Goal: Task Accomplishment & Management: Manage account settings

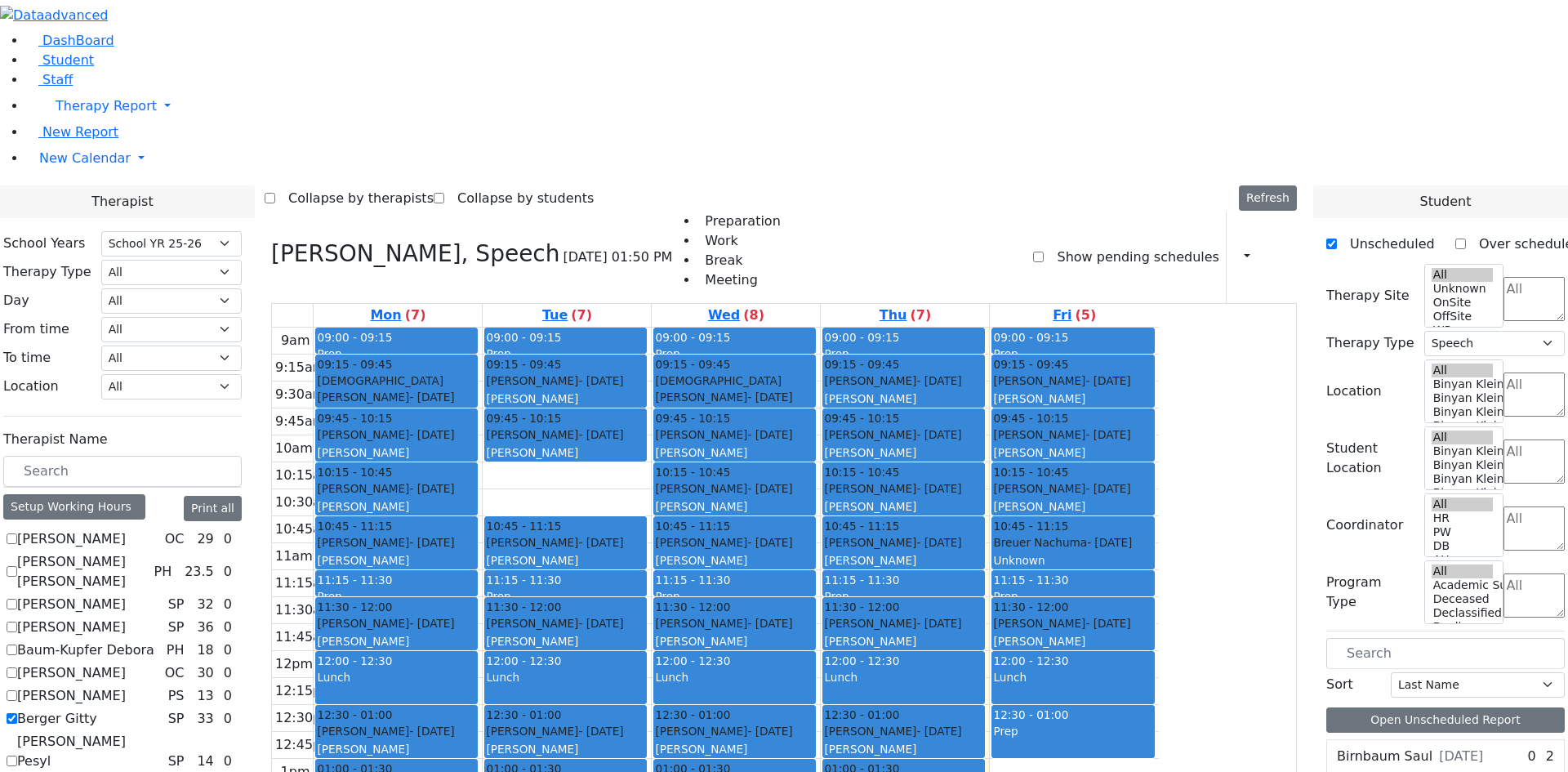
select select "212"
select select "3"
click at [97, 709] on label "Berger Gitty" at bounding box center [57, 719] width 80 height 19
click at [17, 714] on input "Berger Gitty" at bounding box center [12, 719] width 11 height 11
checkbox input "false"
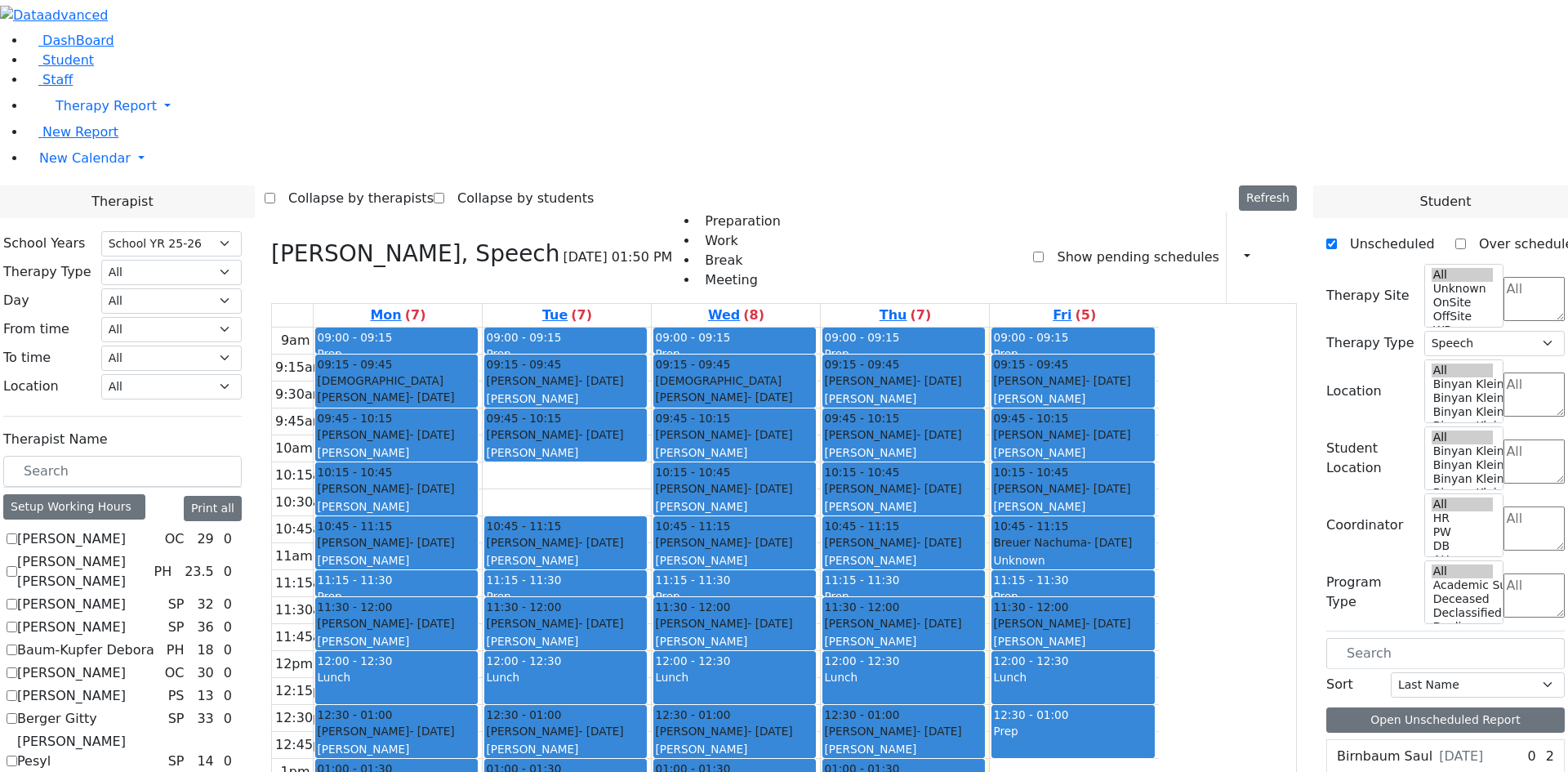
select select
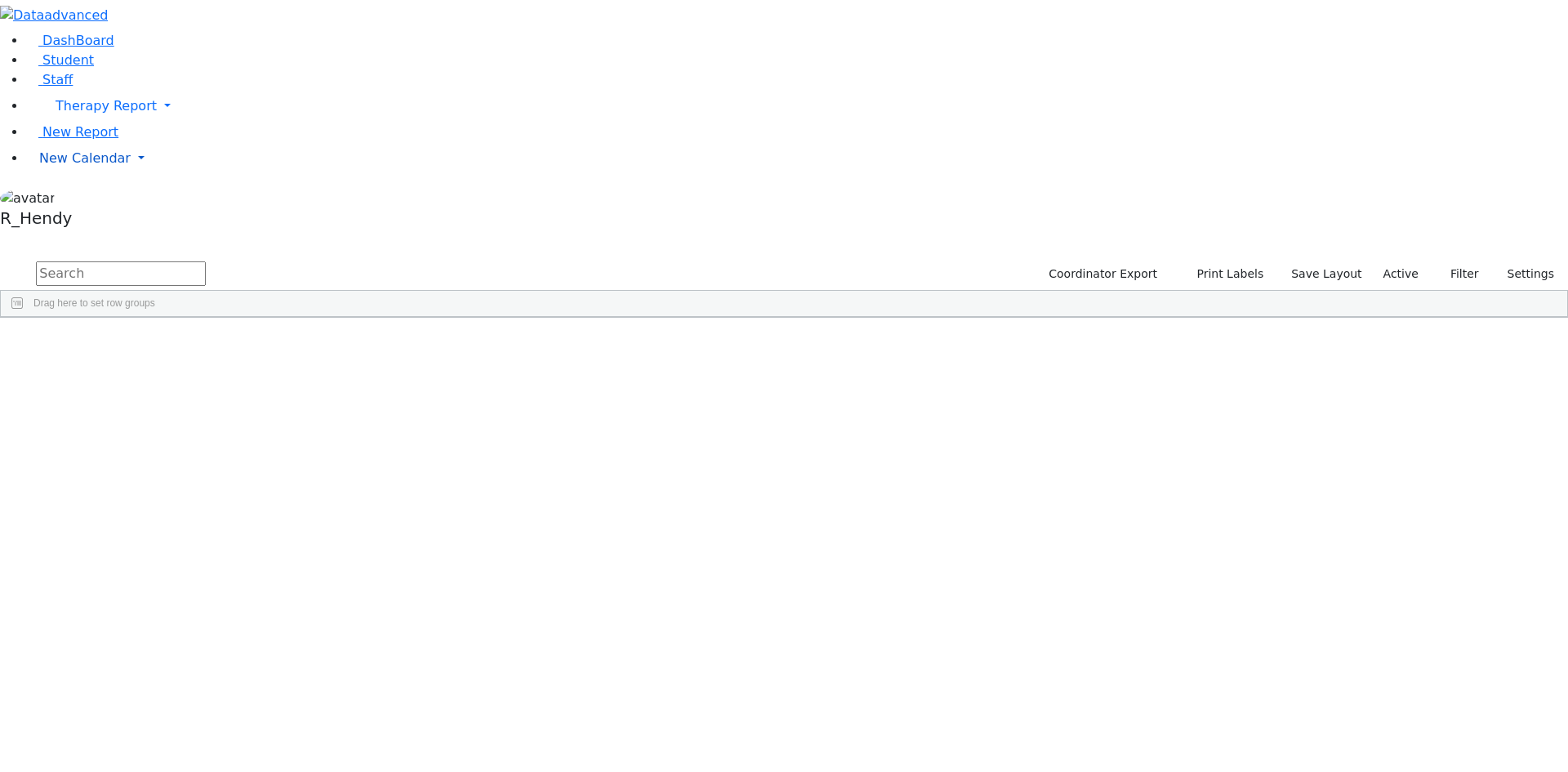
click at [43, 122] on link "New Calendar" at bounding box center [796, 105] width 1541 height 33
click at [69, 199] on span "Calendar" at bounding box center [65, 191] width 58 height 16
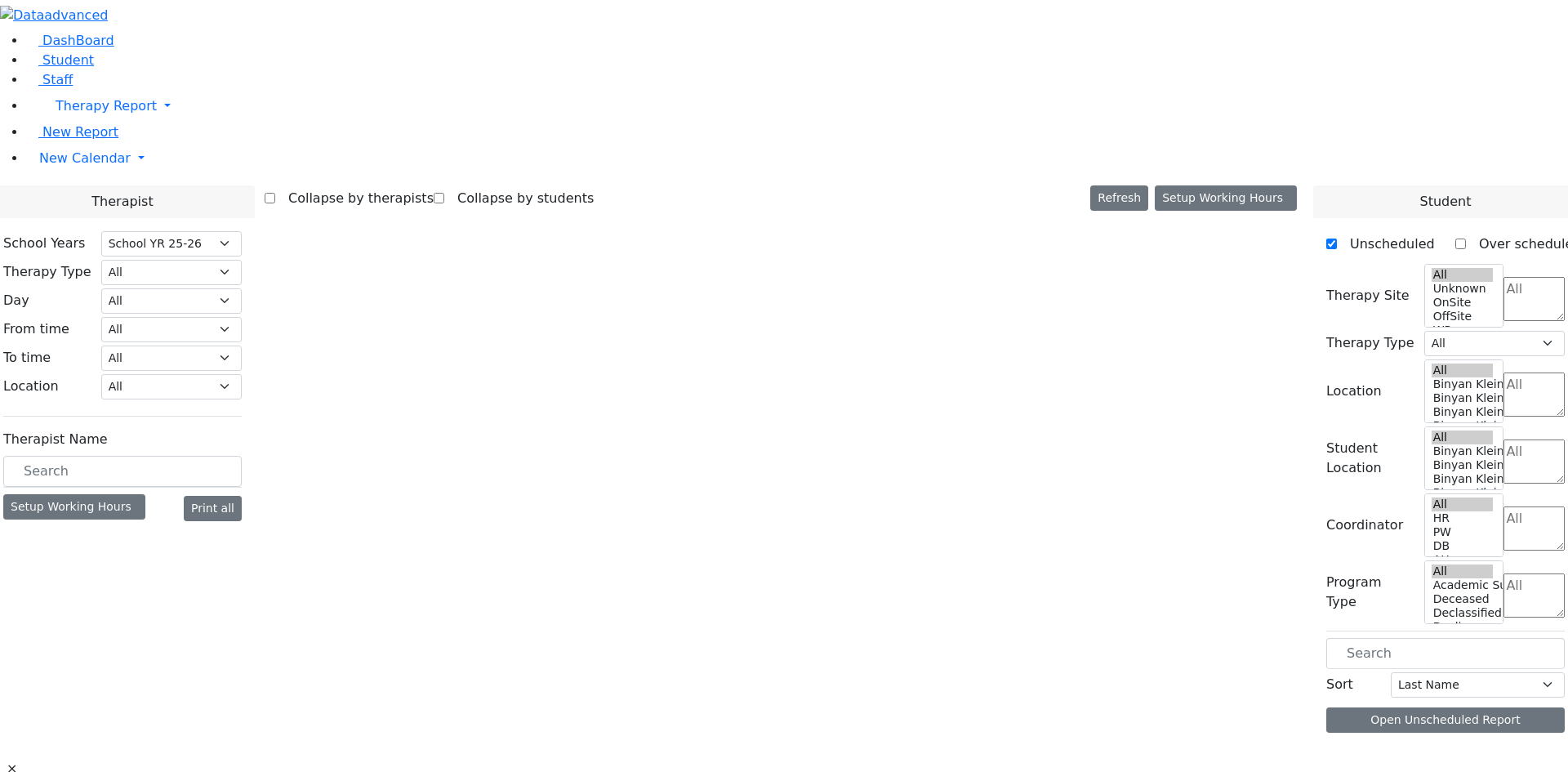
select select "212"
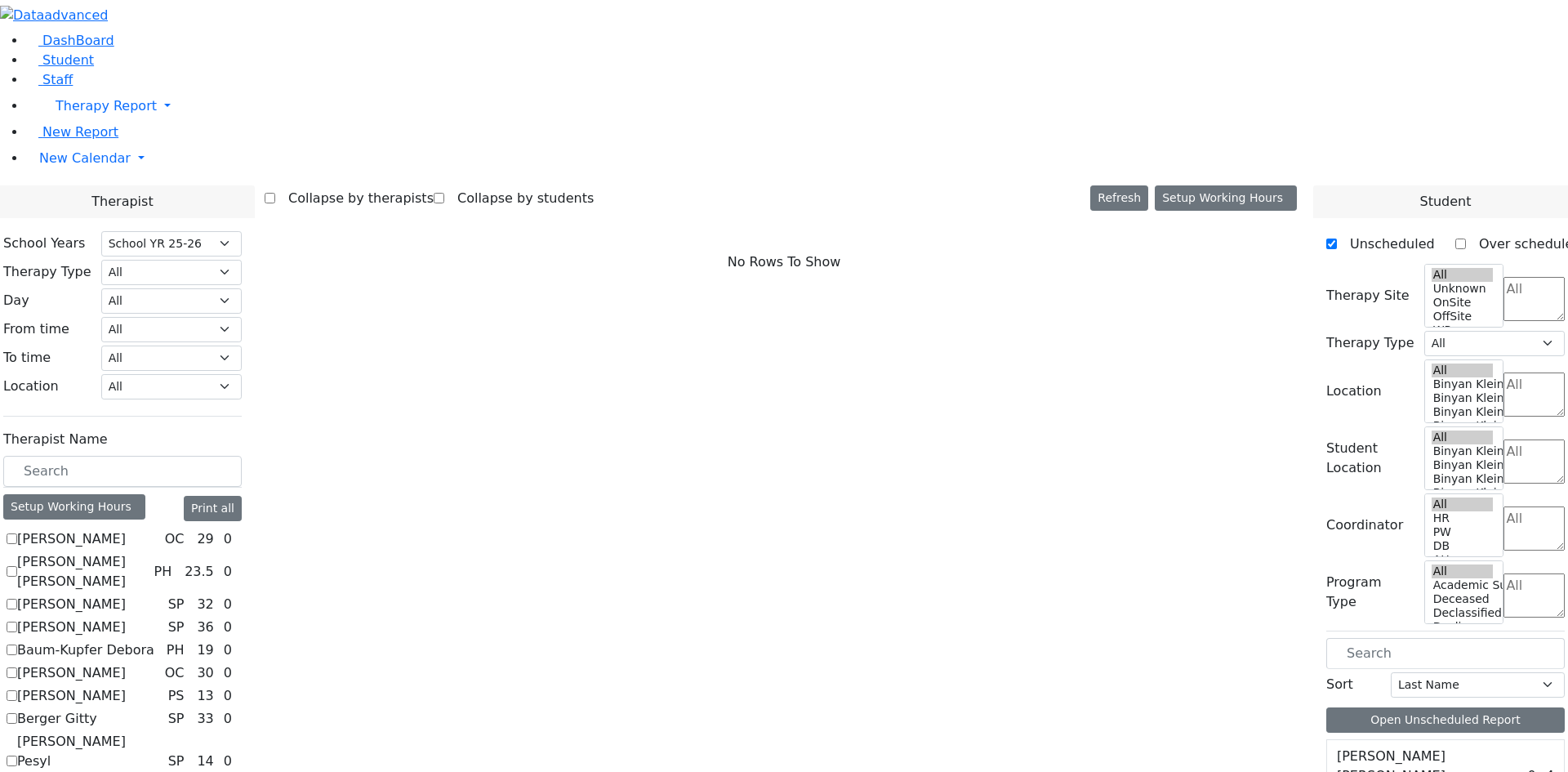
click at [126, 618] on label "[PERSON_NAME]" at bounding box center [71, 628] width 109 height 19
click at [17, 621] on input "[PERSON_NAME]" at bounding box center [12, 627] width 11 height 11
checkbox input "true"
select select "3"
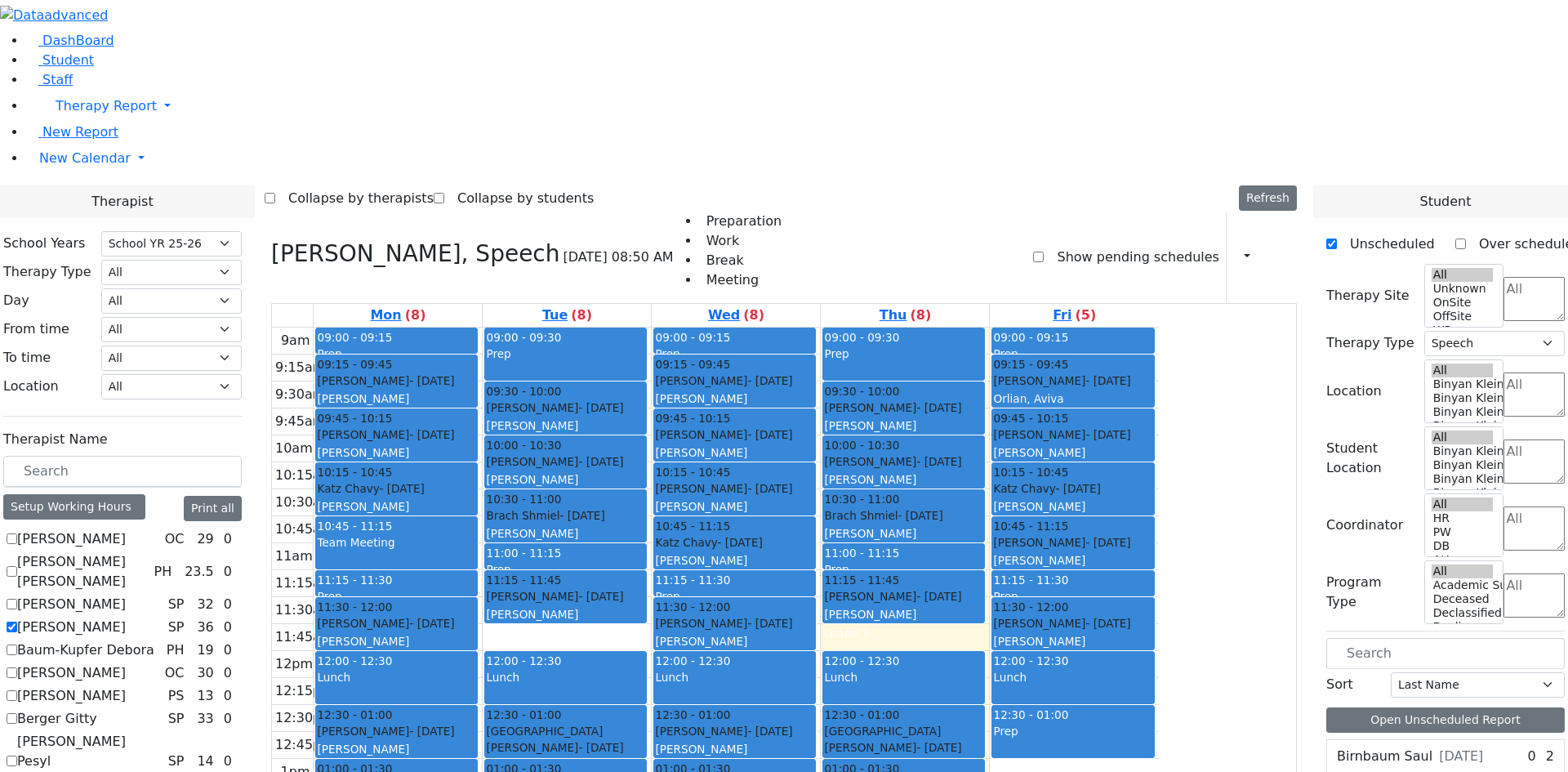
scroll to position [1484, 0]
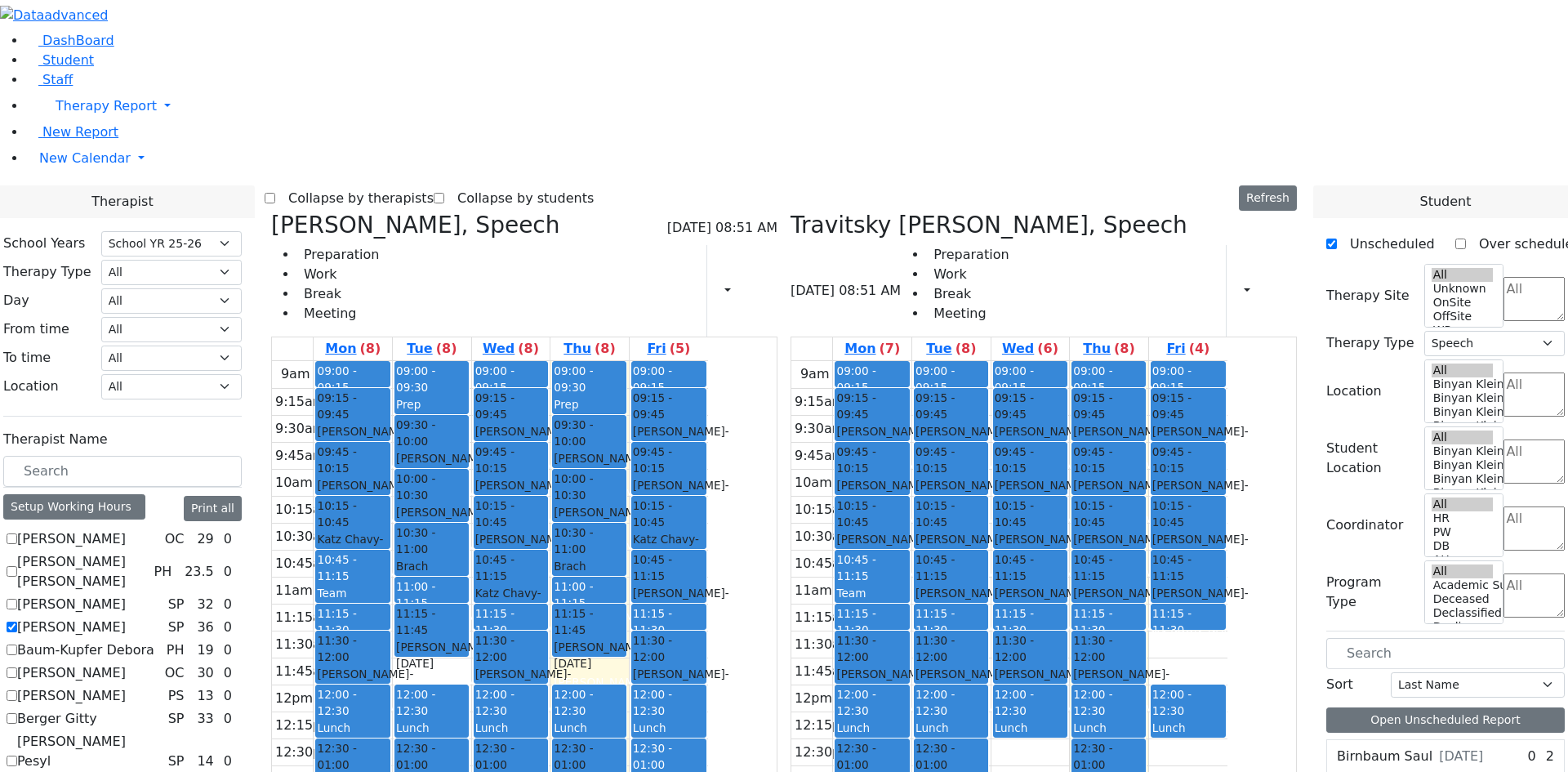
click at [413, 667] on span "- [DATE]" at bounding box center [365, 682] width 97 height 29
click at [388, 666] on div "[PERSON_NAME] - [DATE]" at bounding box center [353, 682] width 71 height 34
click at [960, 611] on div "9am 9:15am 9:30am 9:45am 10am 10:15am 10:30am 10:45am 11am 11:15am 11:30am 11:4…" at bounding box center [1009, 684] width 436 height 647
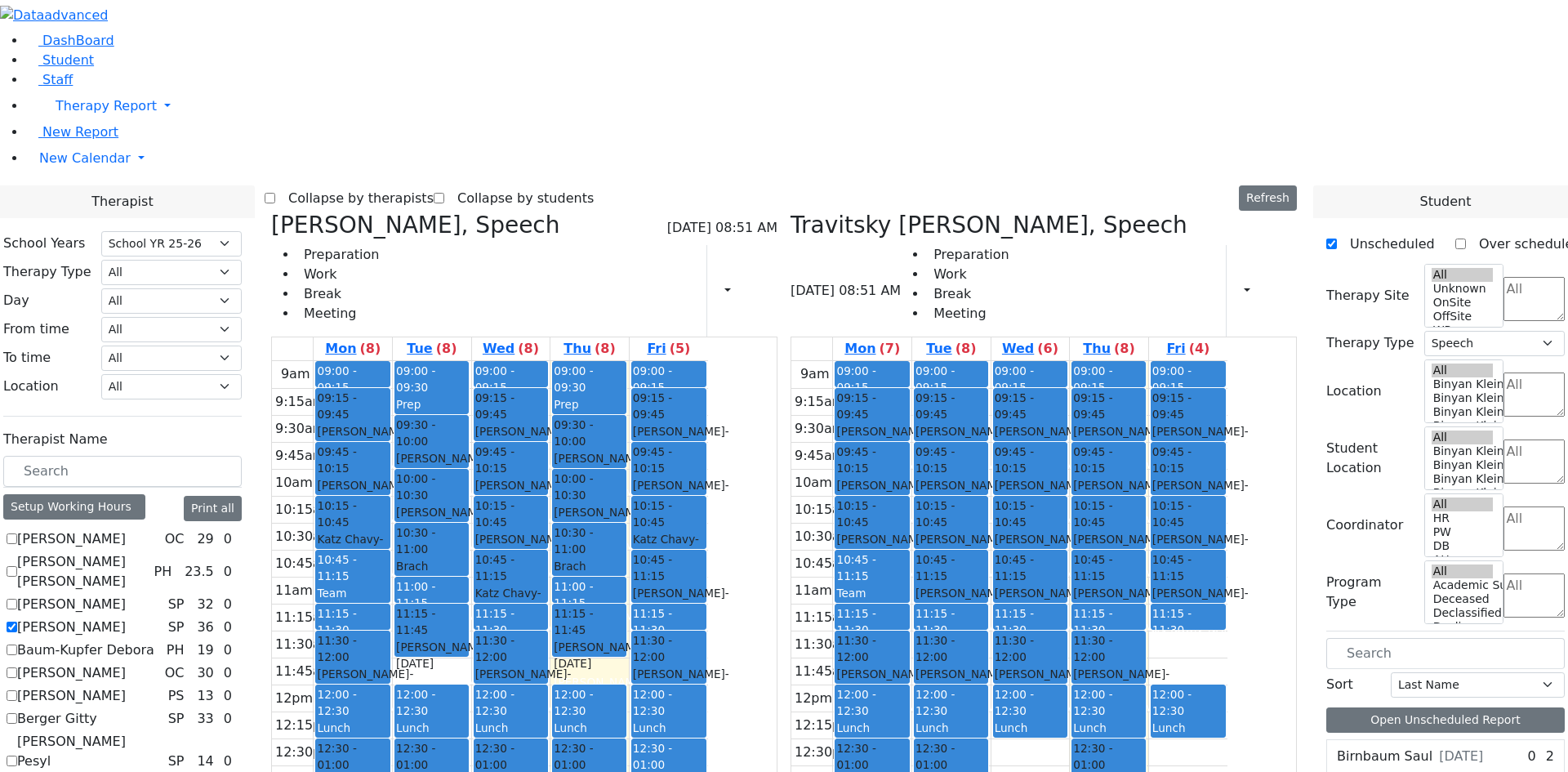
click at [956, 642] on div "9am 9:15am 9:30am 9:45am 10am 10:15am 10:30am 10:45am 11am 11:15am 11:30am 11:4…" at bounding box center [1009, 684] width 436 height 647
drag, startPoint x: 975, startPoint y: 616, endPoint x: 968, endPoint y: 627, distance: 13.0
click at [968, 627] on div "9am 9:15am 9:30am 9:45am 10am 10:15am 10:30am 10:45am 11am 11:15am 11:30am 11:4…" at bounding box center [1009, 684] width 436 height 647
drag, startPoint x: 501, startPoint y: 410, endPoint x: 924, endPoint y: 619, distance: 471.8
click at [924, 619] on div "[PERSON_NAME], Speech [DATE] 08:51 AM Preparation Work Break Meeting Print Sche…" at bounding box center [784, 611] width 1038 height 799
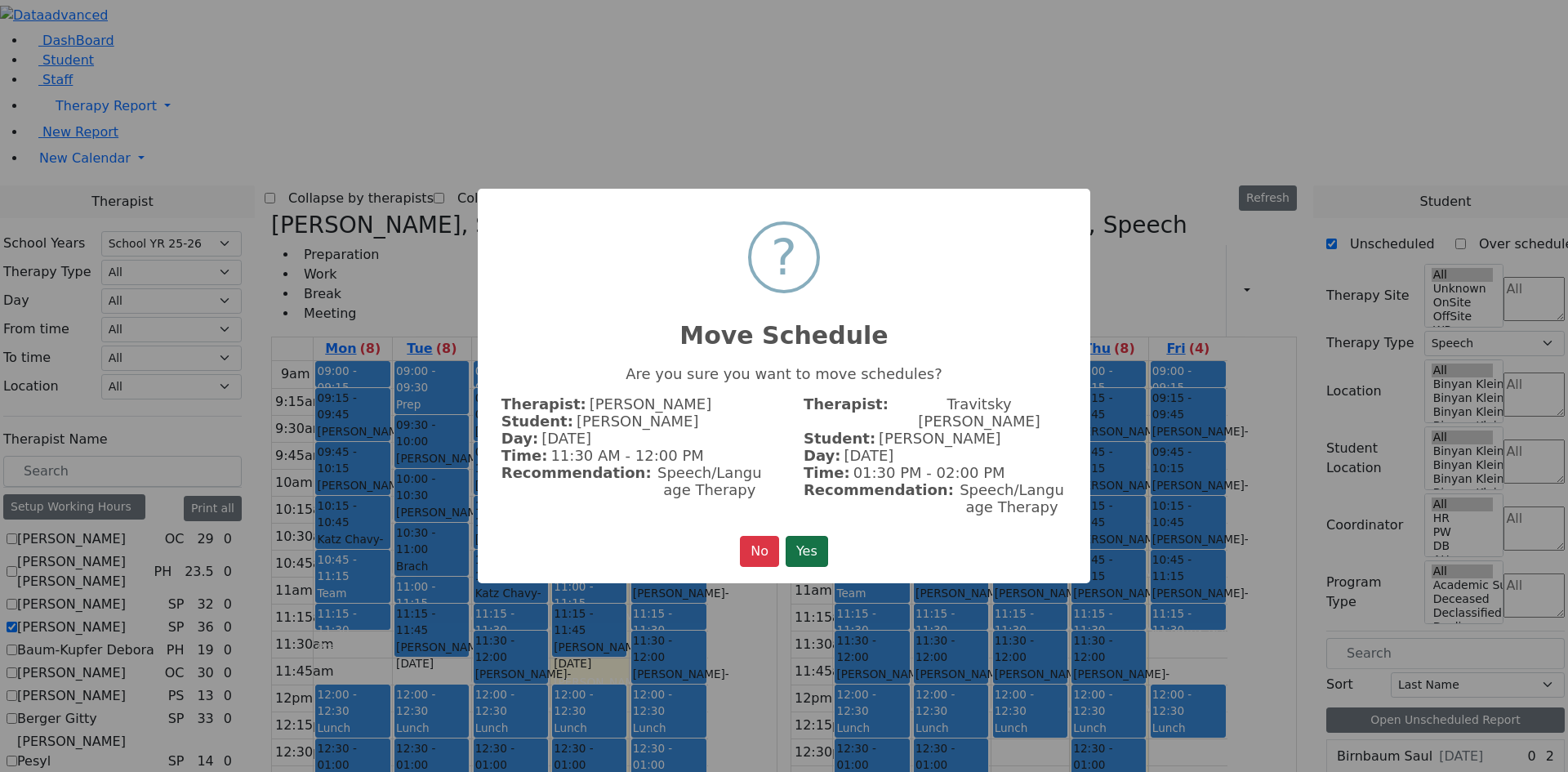
click at [828, 536] on button "Yes" at bounding box center [807, 551] width 43 height 31
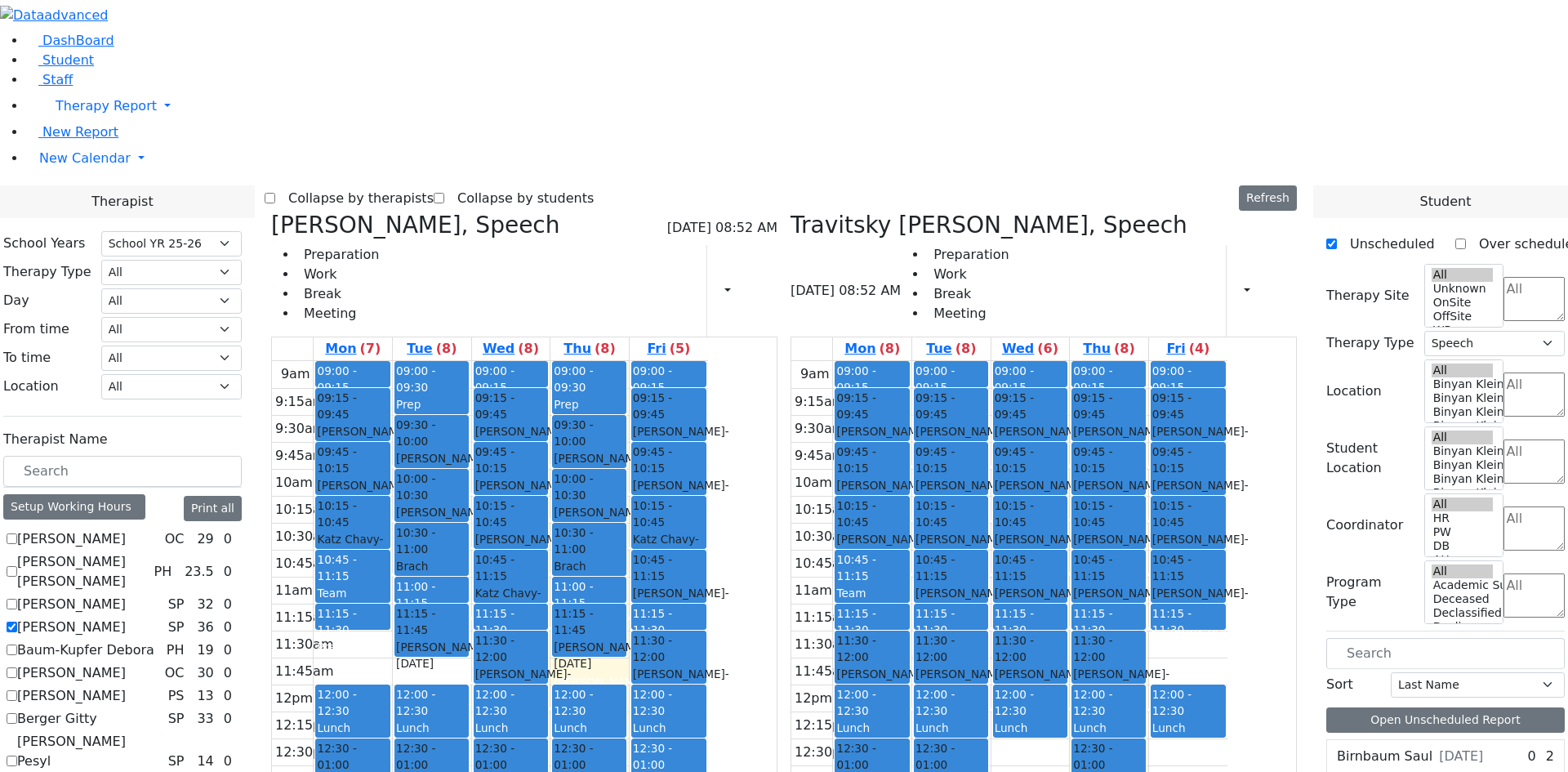
drag, startPoint x: 660, startPoint y: 661, endPoint x: 660, endPoint y: 699, distance: 38.0
click at [660, 699] on div "9am 9:15am 9:30am 9:45am 10am 10:15am 10:30am 10:45am 11am 11:15am 11:30am 11:4…" at bounding box center [490, 684] width 436 height 647
click at [521, 685] on div "9am 9:15am 9:30am 9:45am 10am 10:15am 10:30am 10:45am 11am 11:15am 11:30am 11:4…" at bounding box center [490, 684] width 436 height 647
drag, startPoint x: 510, startPoint y: 687, endPoint x: 505, endPoint y: 667, distance: 20.6
click at [666, 682] on div "9am 9:15am 9:30am 9:45am 10am 10:15am 10:30am 10:45am 11am 11:15am 11:30am 11:4…" at bounding box center [490, 684] width 436 height 647
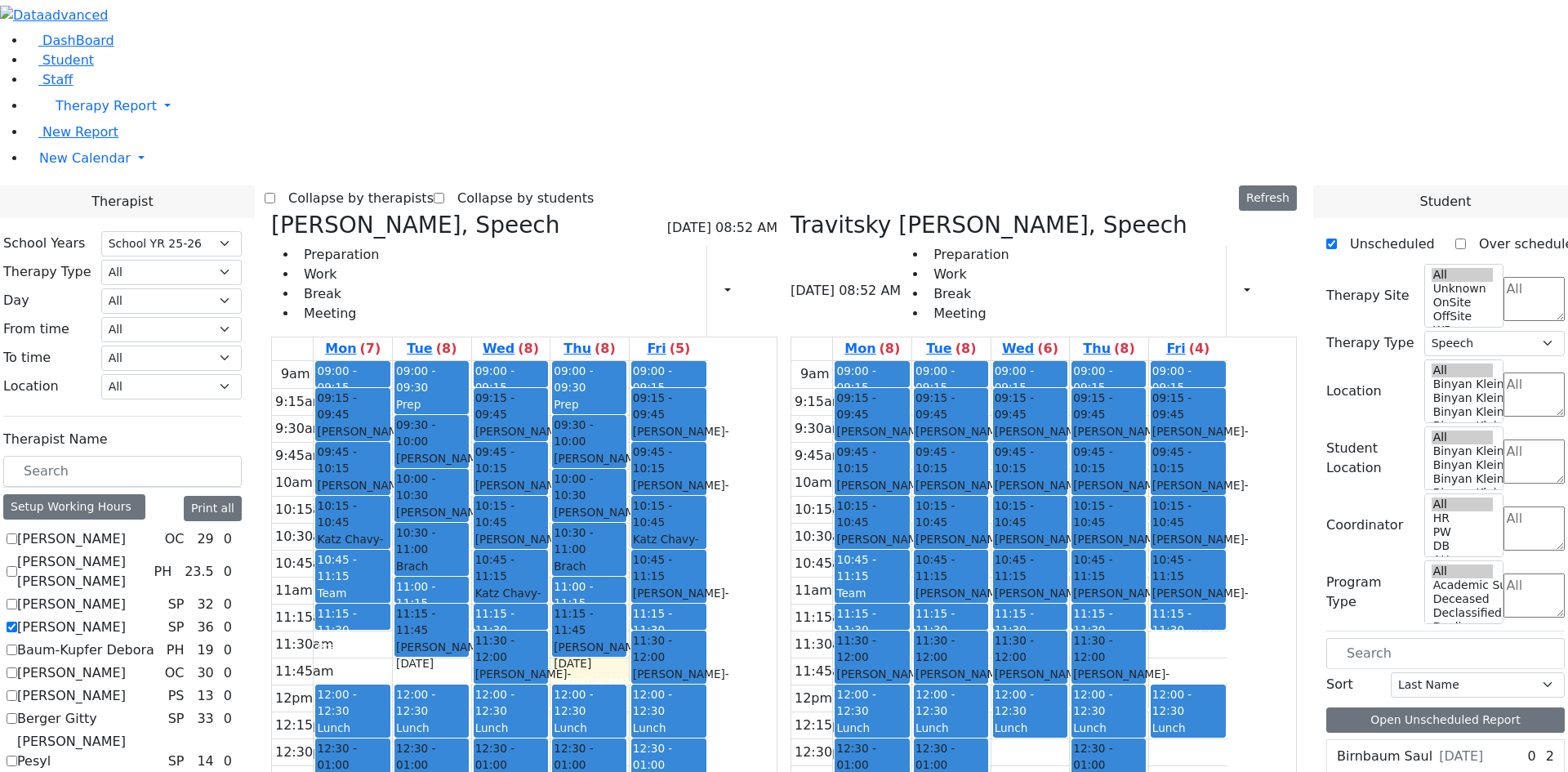
click at [933, 667] on span "- [DATE]" at bounding box center [884, 682] width 97 height 29
click at [933, 533] on span "- [DATE]" at bounding box center [884, 547] width 97 height 29
click at [933, 479] on span "- [DATE]" at bounding box center [884, 493] width 97 height 29
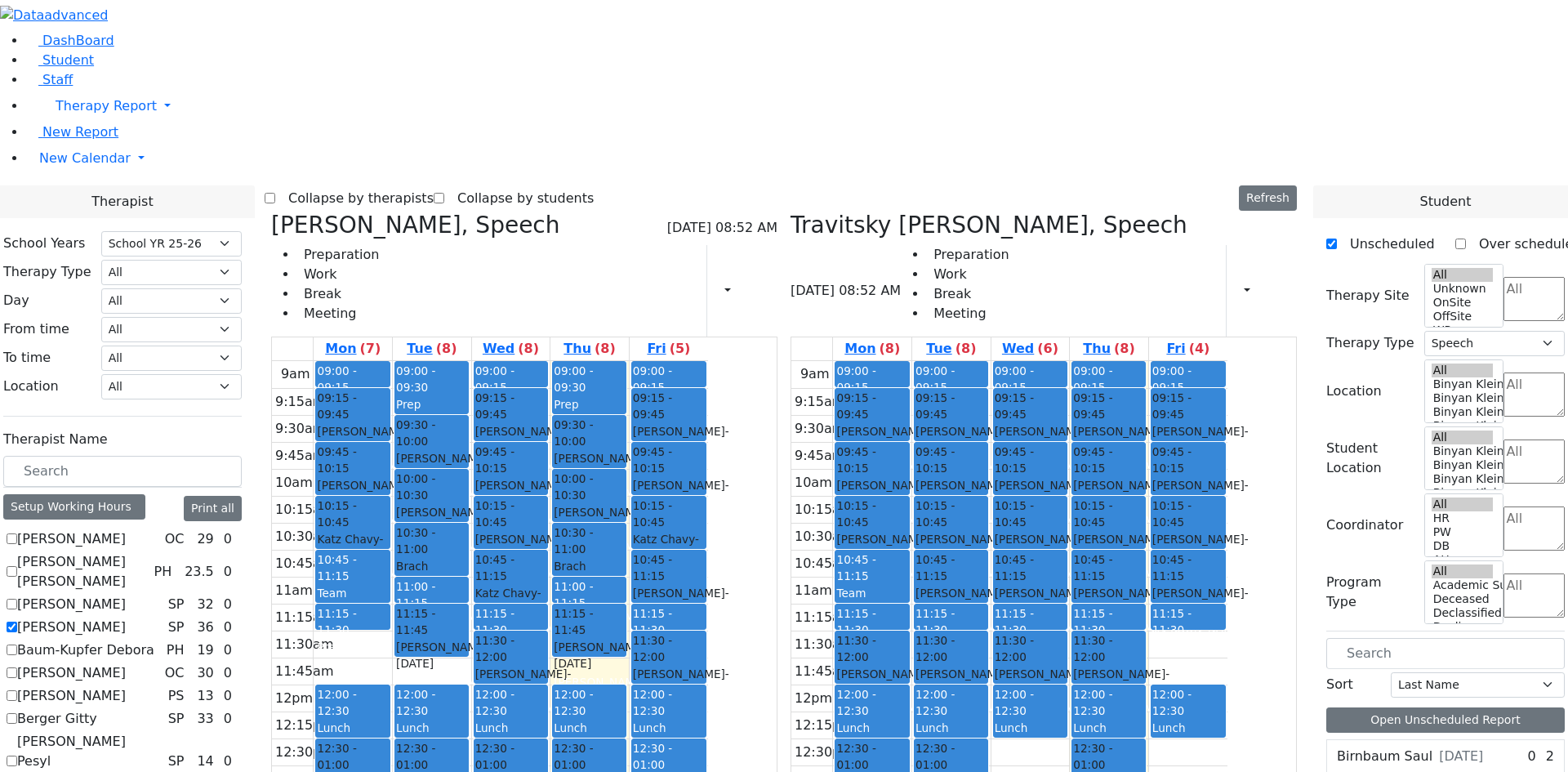
click at [907, 477] on div "[PERSON_NAME] - [DATE]" at bounding box center [872, 494] width 71 height 34
click at [1091, 667] on span "- [DATE]" at bounding box center [1043, 682] width 97 height 29
click at [907, 477] on div "[PERSON_NAME] - [DATE]" at bounding box center [872, 494] width 71 height 34
drag, startPoint x: 1036, startPoint y: 218, endPoint x: 484, endPoint y: 395, distance: 579.7
click at [484, 402] on div "[PERSON_NAME], Speech [DATE] 08:52 AM Preparation Work Break Meeting Print Sche…" at bounding box center [784, 611] width 1038 height 799
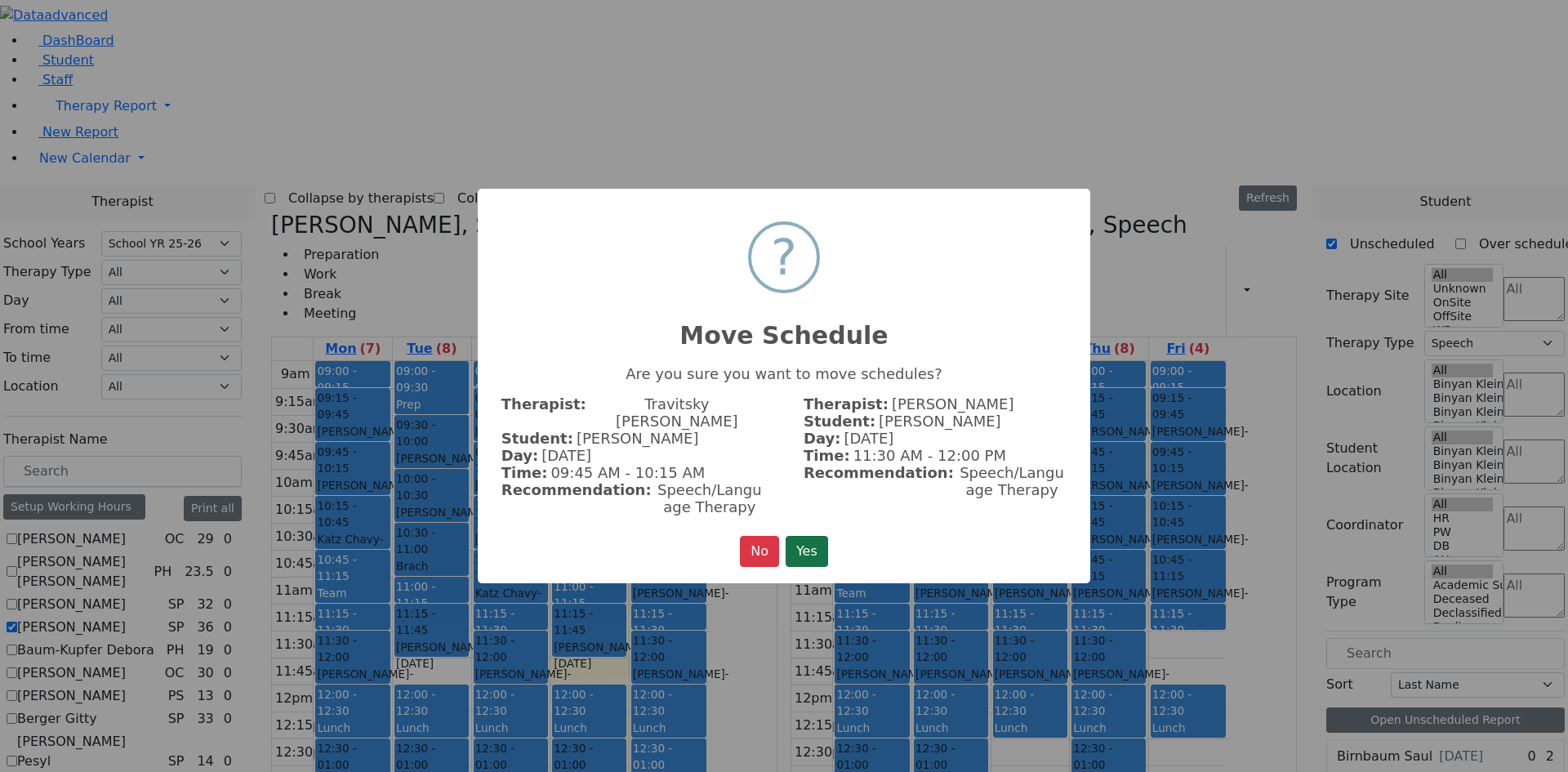
click at [804, 539] on button "Yes" at bounding box center [807, 551] width 43 height 31
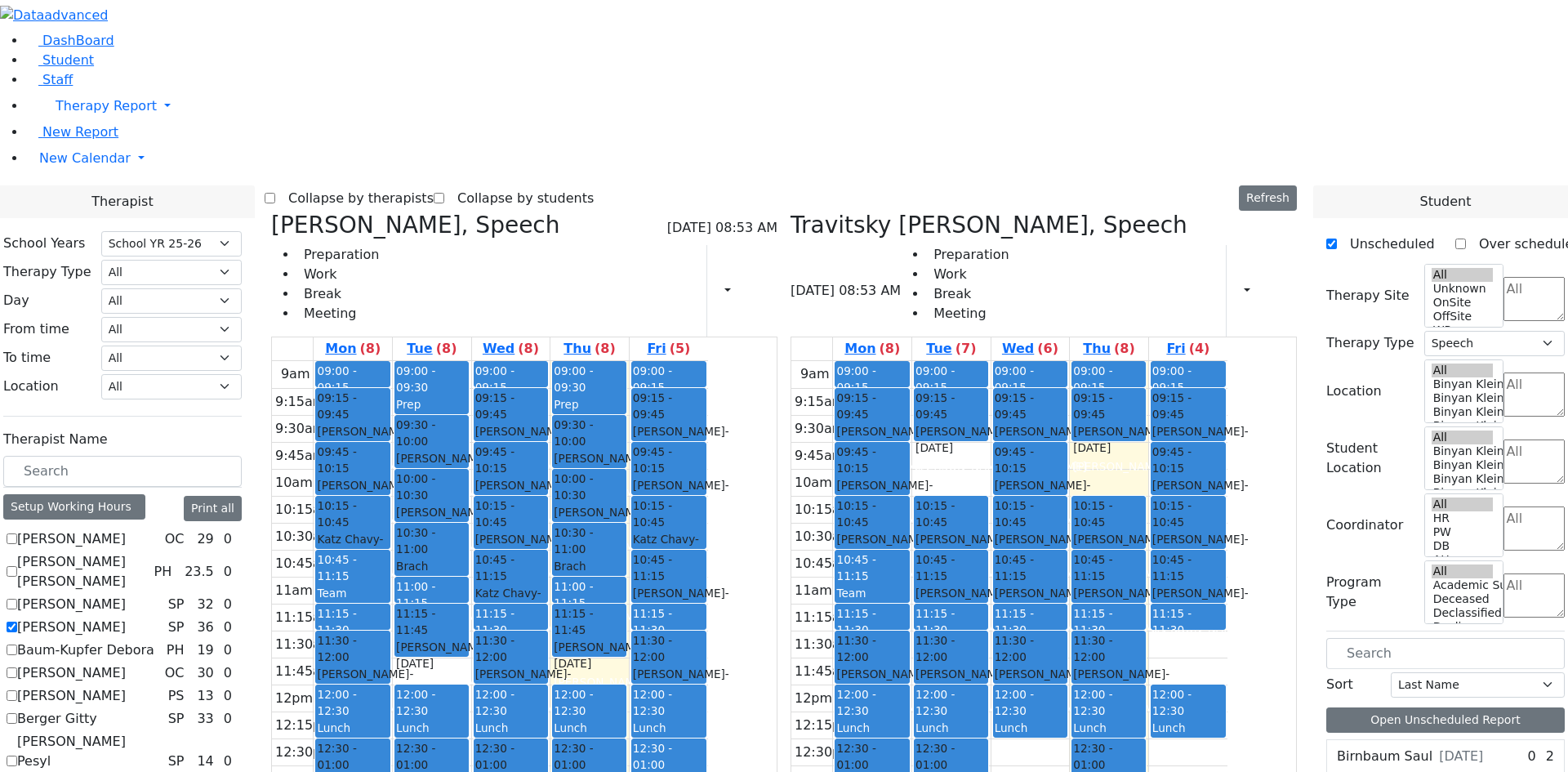
drag, startPoint x: 1193, startPoint y: 228, endPoint x: 690, endPoint y: 683, distance: 678.3
click at [682, 689] on div "[PERSON_NAME], Speech [DATE] 08:53 AM Preparation Work Break Meeting Print Sche…" at bounding box center [784, 611] width 1038 height 799
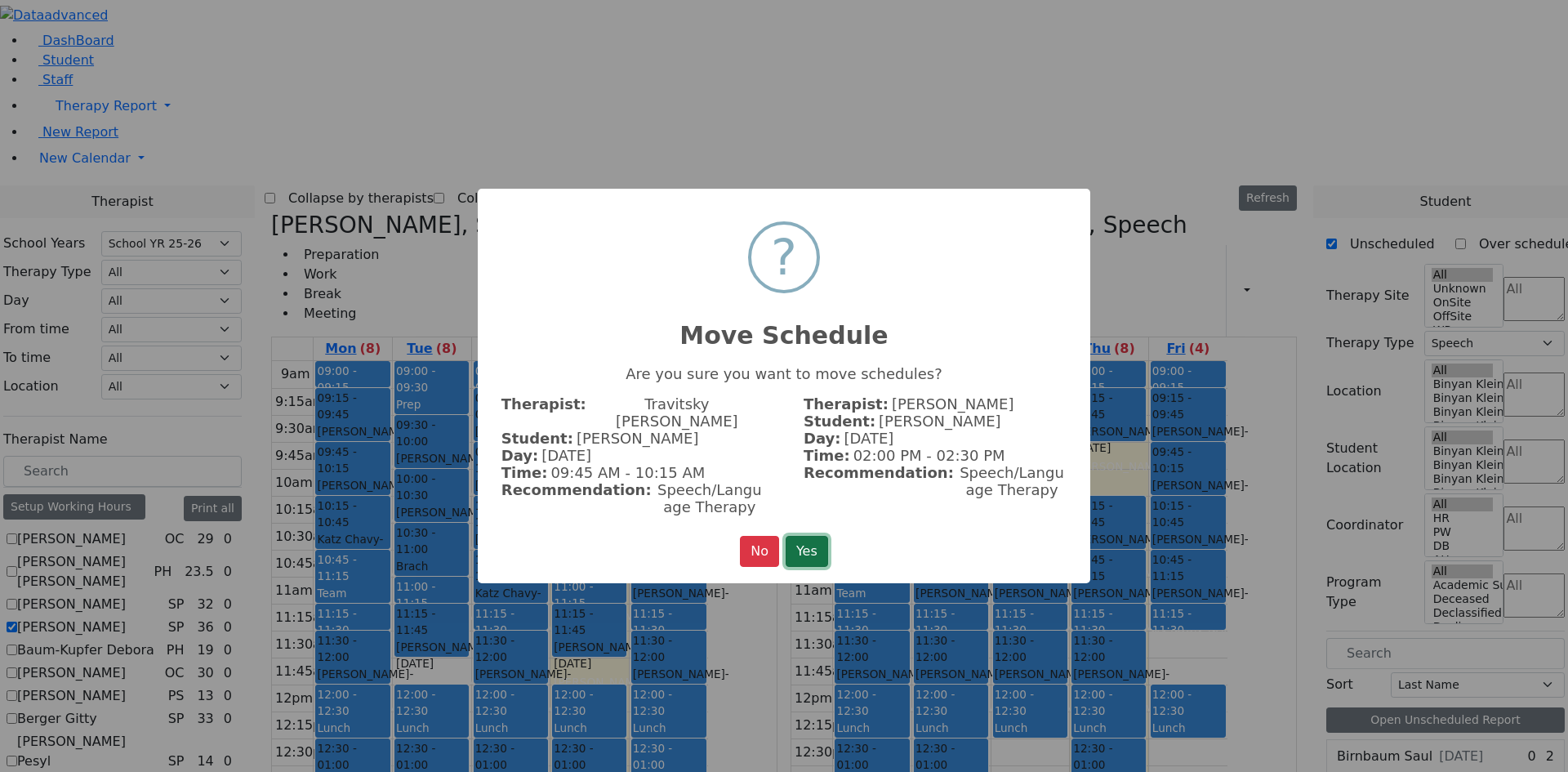
click at [798, 536] on button "Yes" at bounding box center [807, 551] width 43 height 31
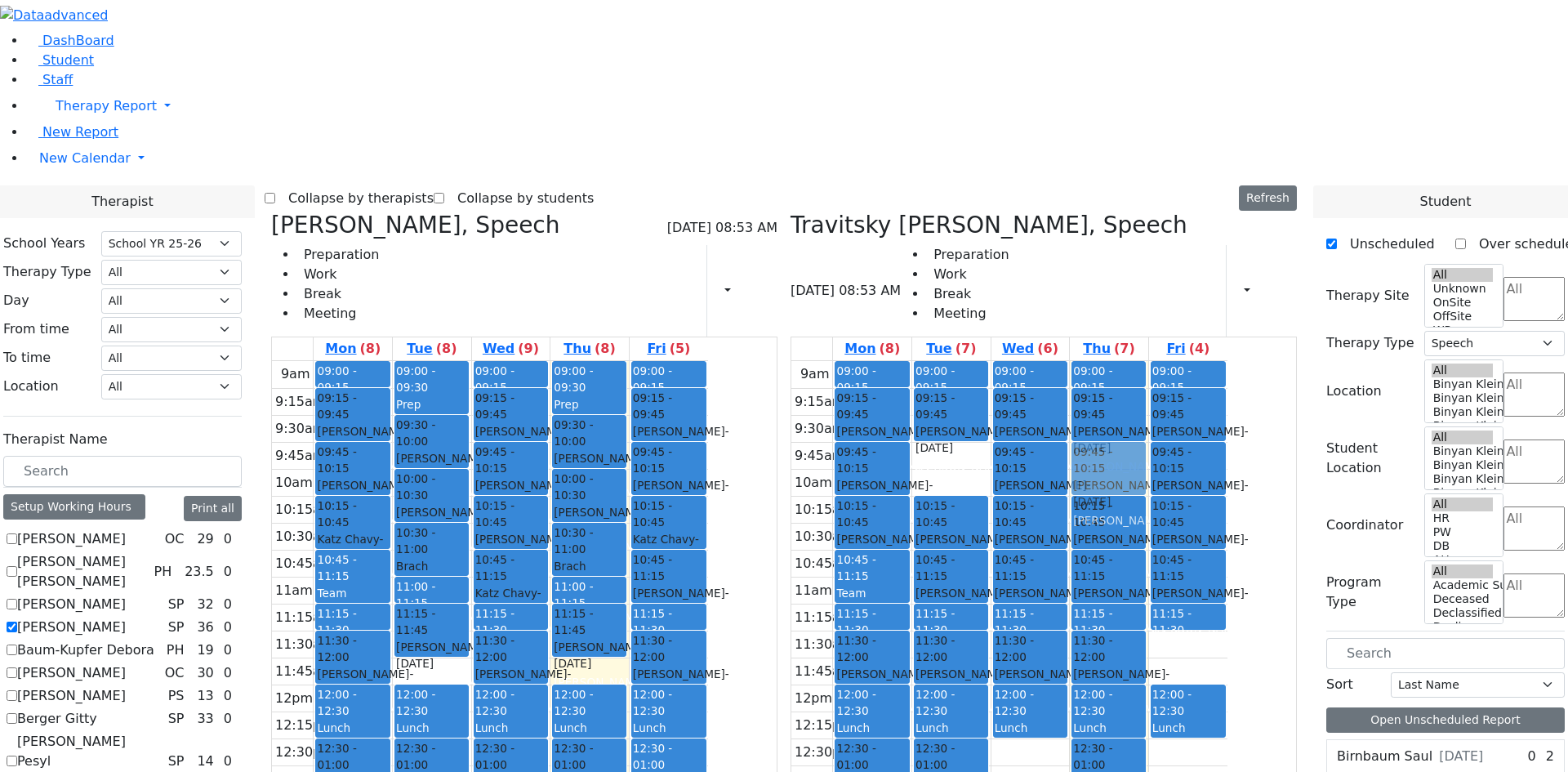
drag, startPoint x: 1201, startPoint y: 627, endPoint x: 1201, endPoint y: 226, distance: 401.0
click at [1148, 361] on div "09:00 - 09:15 Prep 09:15 - 09:45 [PERSON_NAME] - [DATE] [PERSON_NAME] 10:15 - 1…" at bounding box center [1108, 684] width 78 height 647
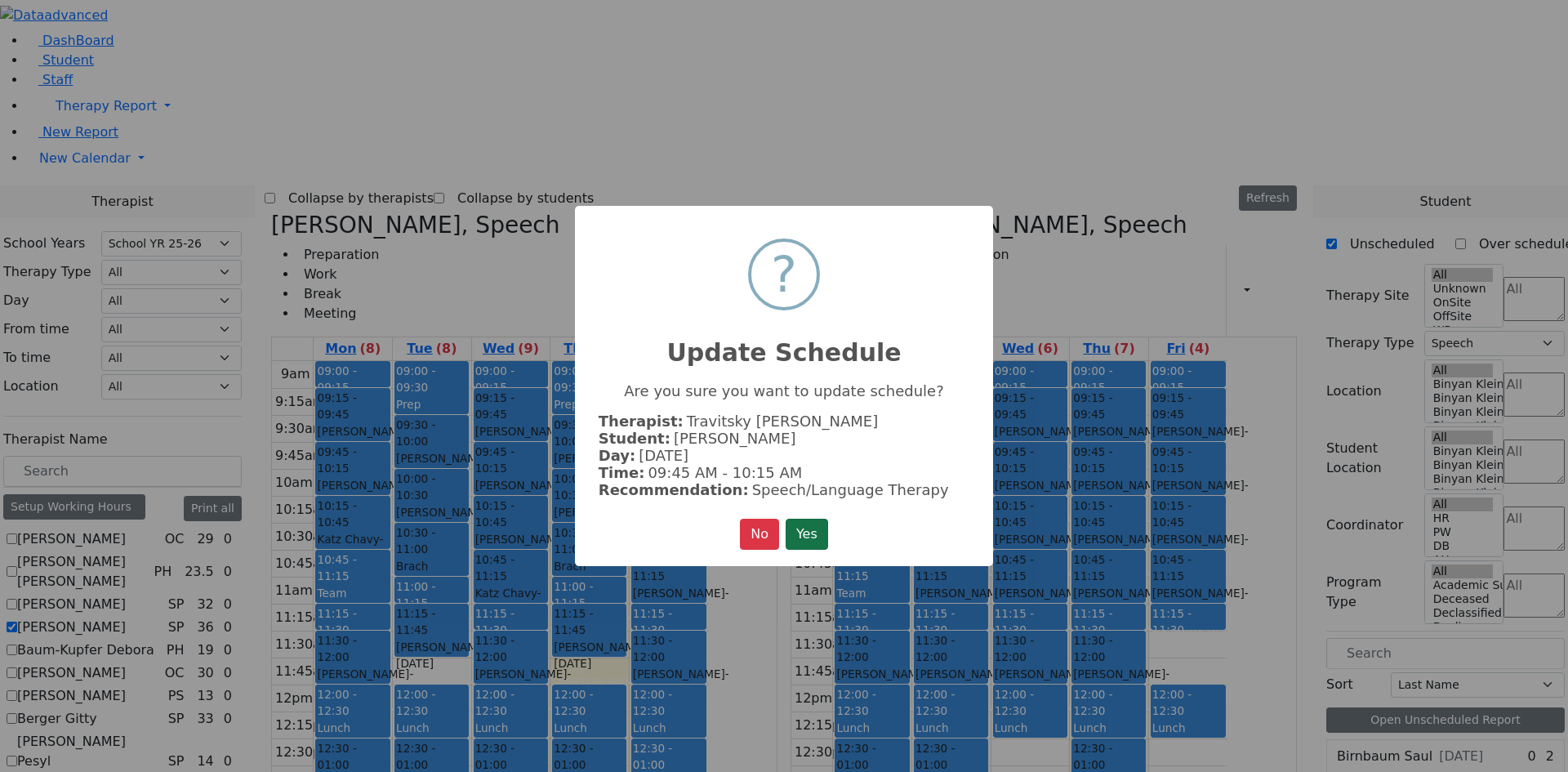
click at [816, 534] on button "Yes" at bounding box center [807, 534] width 43 height 31
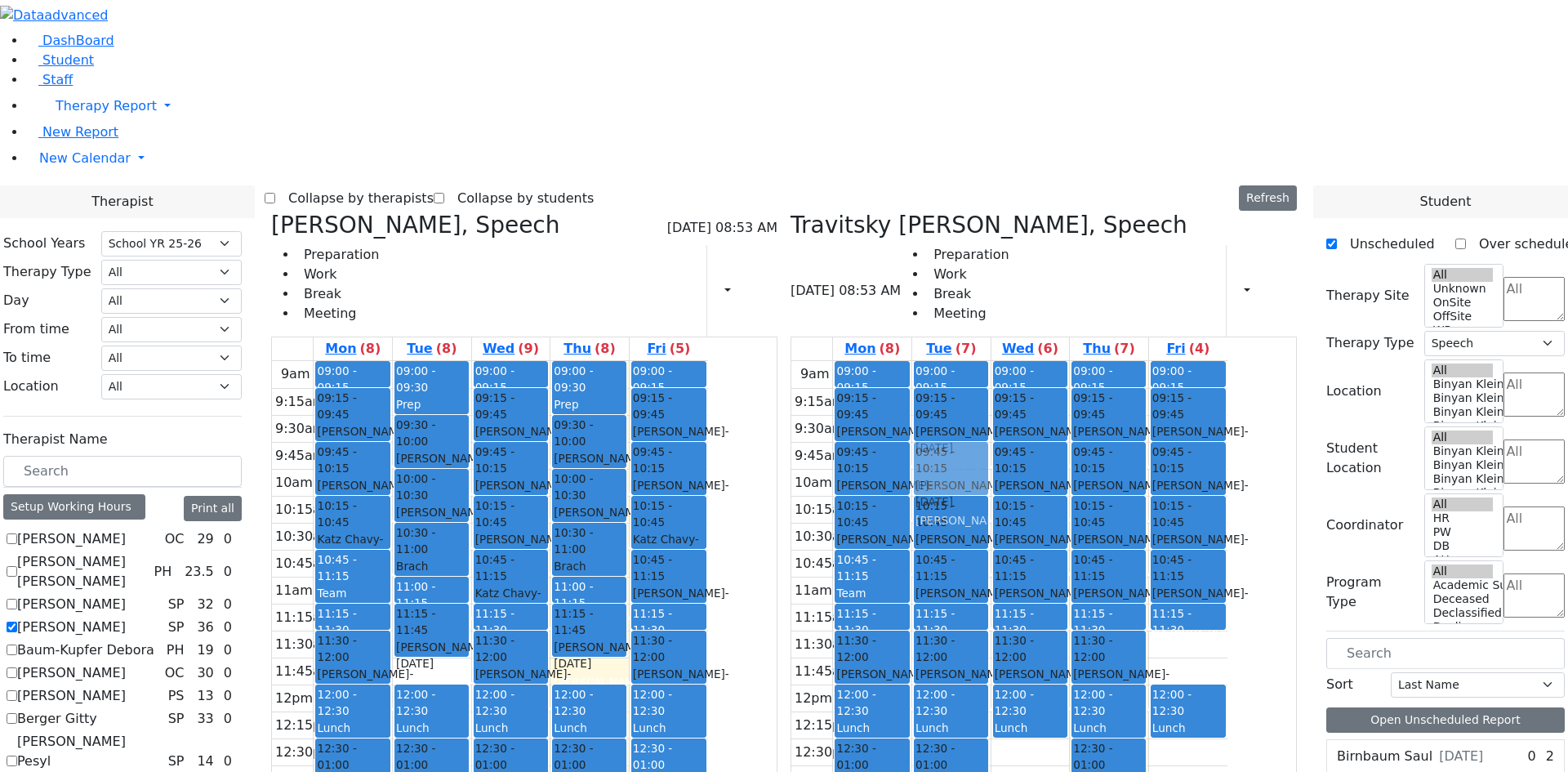
drag, startPoint x: 973, startPoint y: 636, endPoint x: 1067, endPoint y: 243, distance: 404.1
click at [1067, 361] on tr "09:00 - 09:15 Prep 09:15 - 09:45 [PERSON_NAME] - [DATE] [PERSON_NAME] 09:45 - 1…" at bounding box center [1009, 684] width 436 height 647
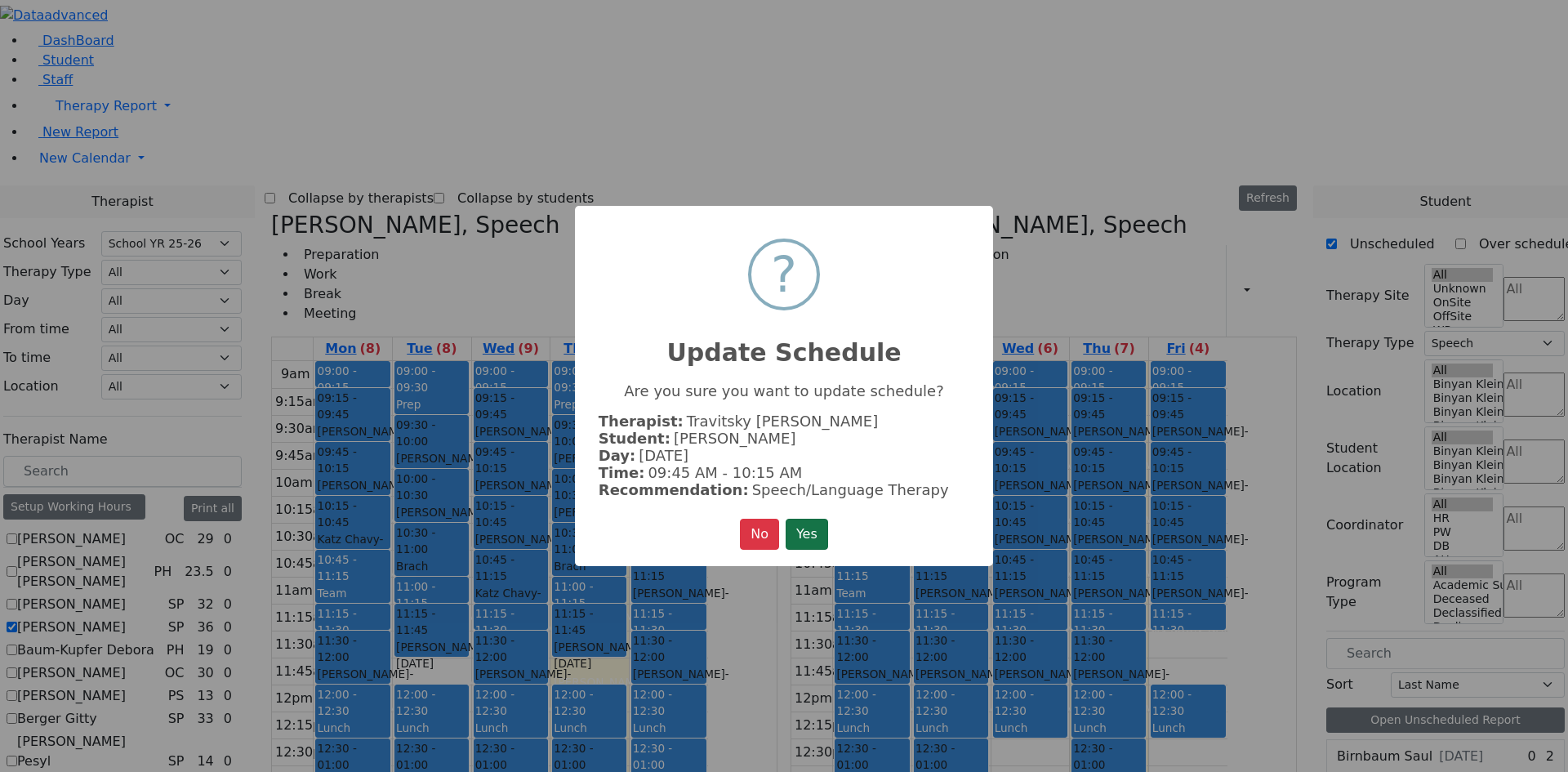
click at [821, 528] on button "Yes" at bounding box center [807, 534] width 43 height 31
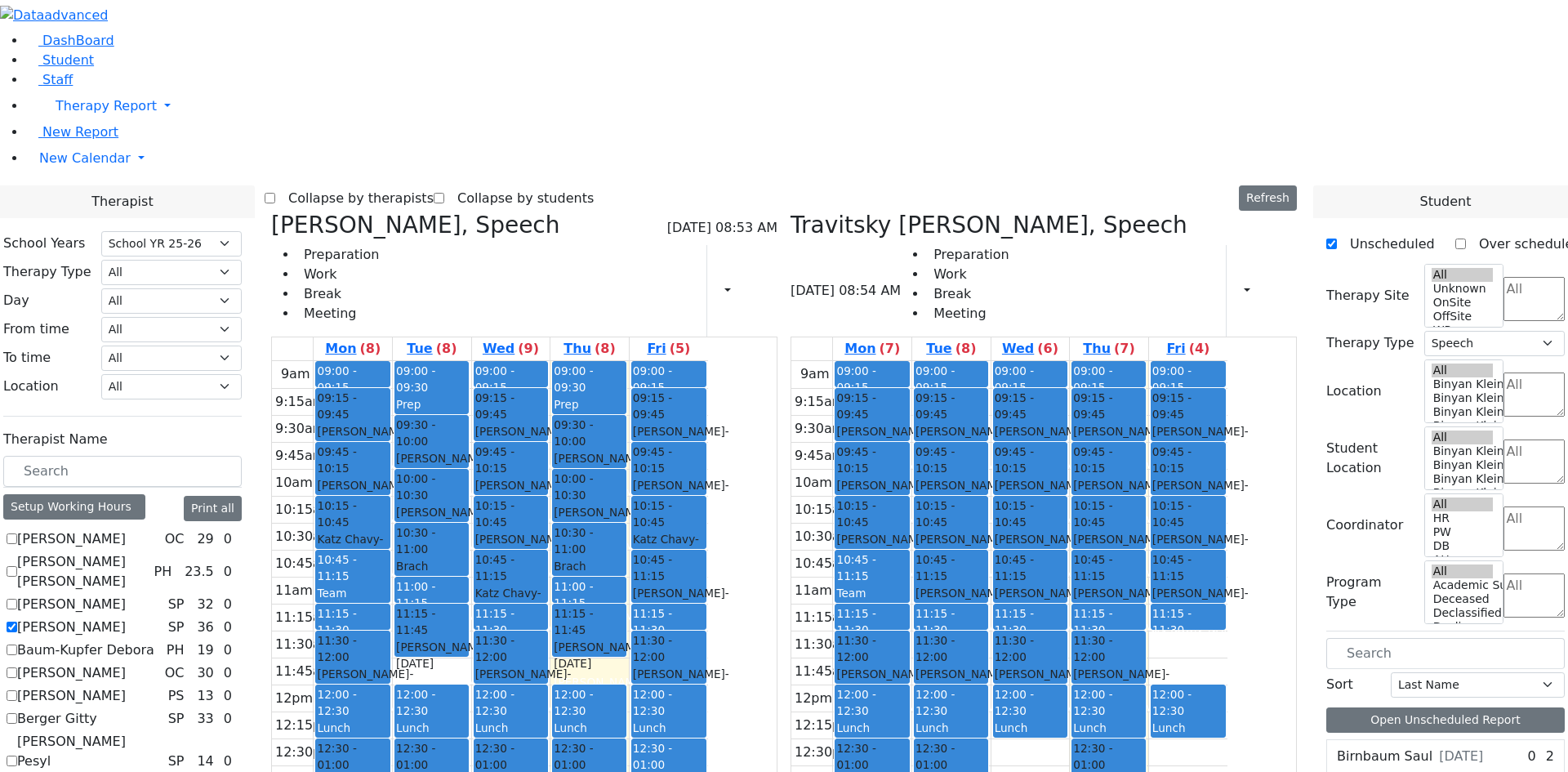
checkbox input "false"
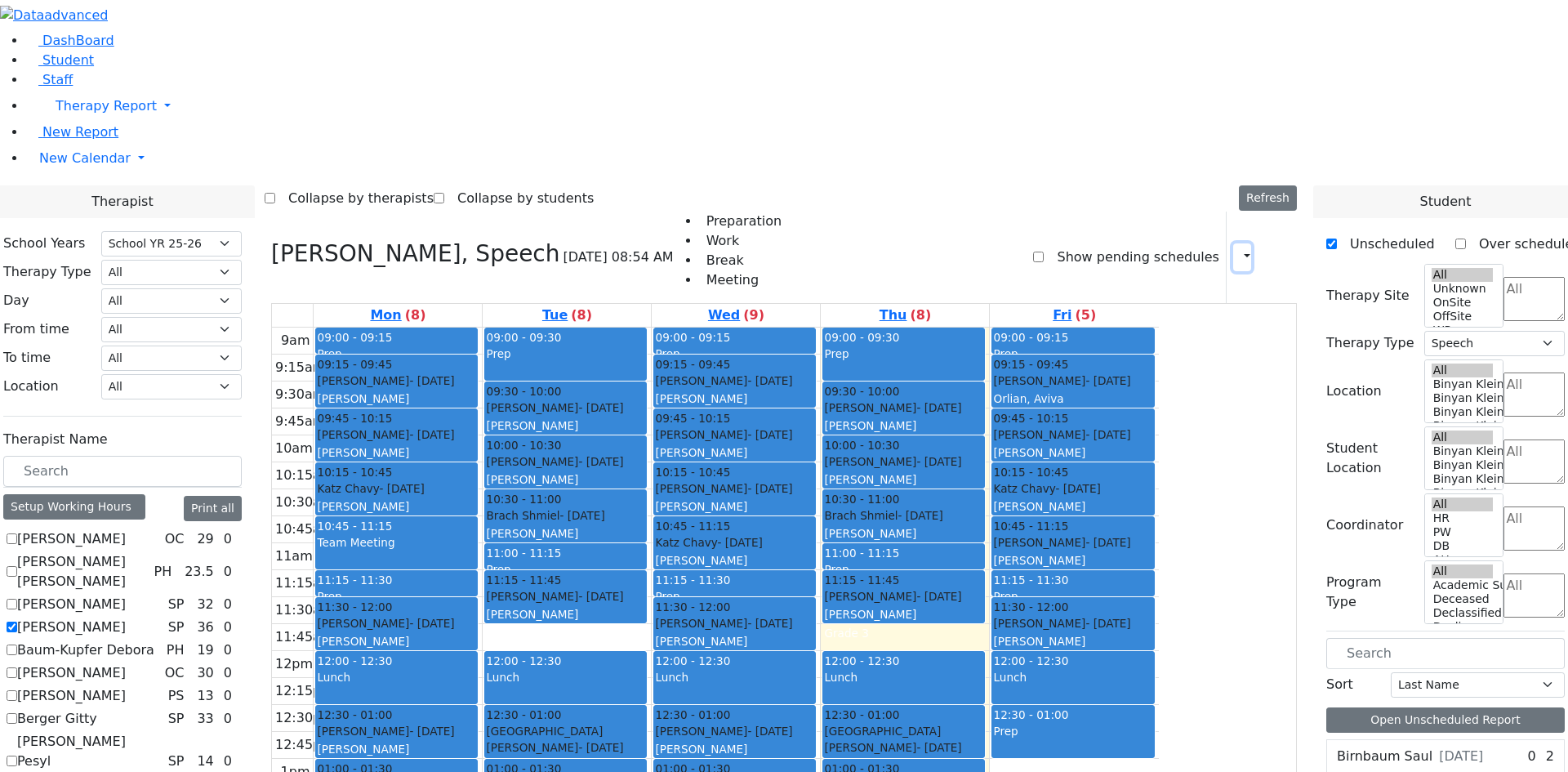
click at [1234, 244] on button "button" at bounding box center [1242, 257] width 18 height 27
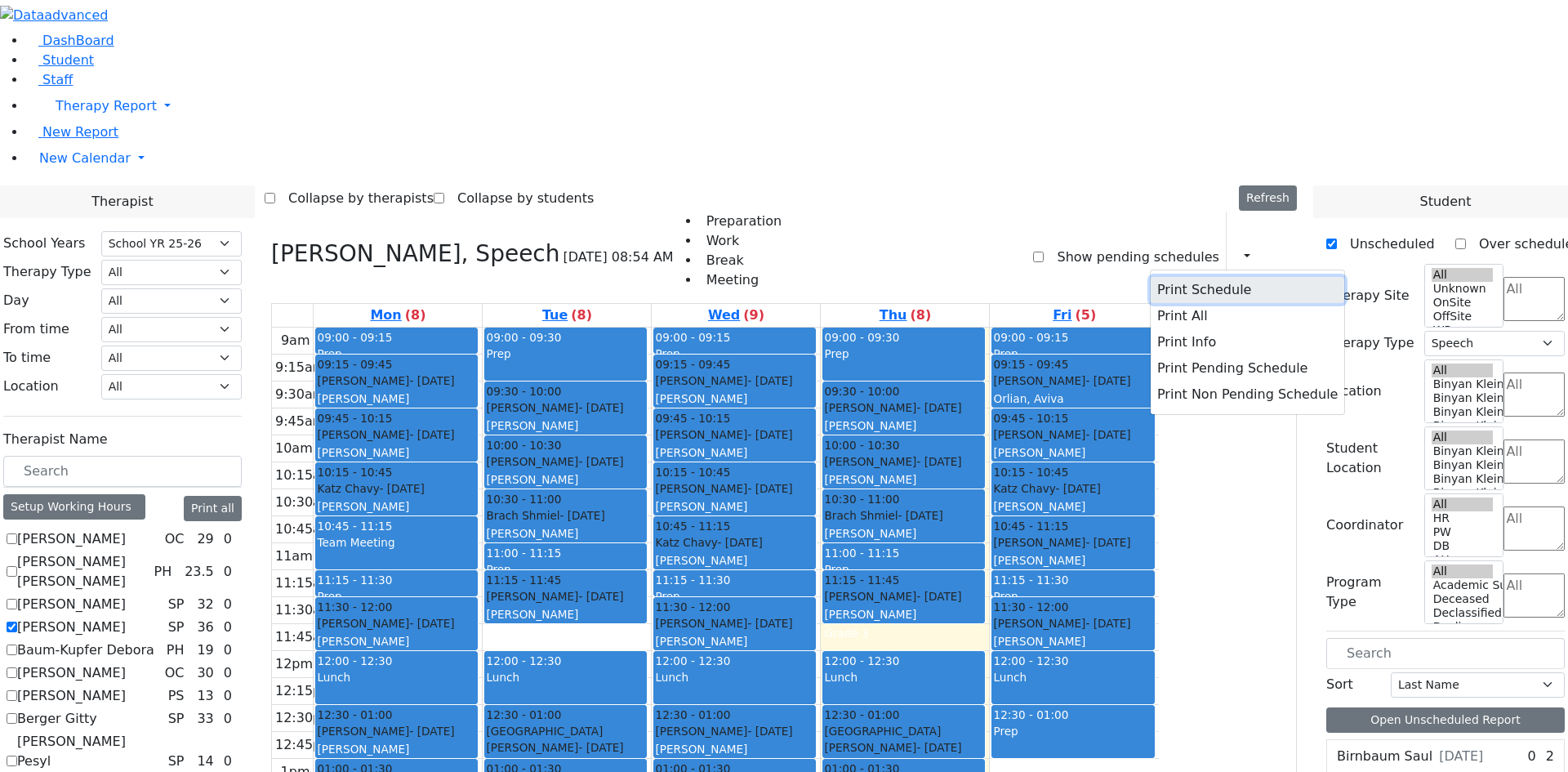
click at [1172, 277] on button "Print Schedule" at bounding box center [1247, 289] width 193 height 26
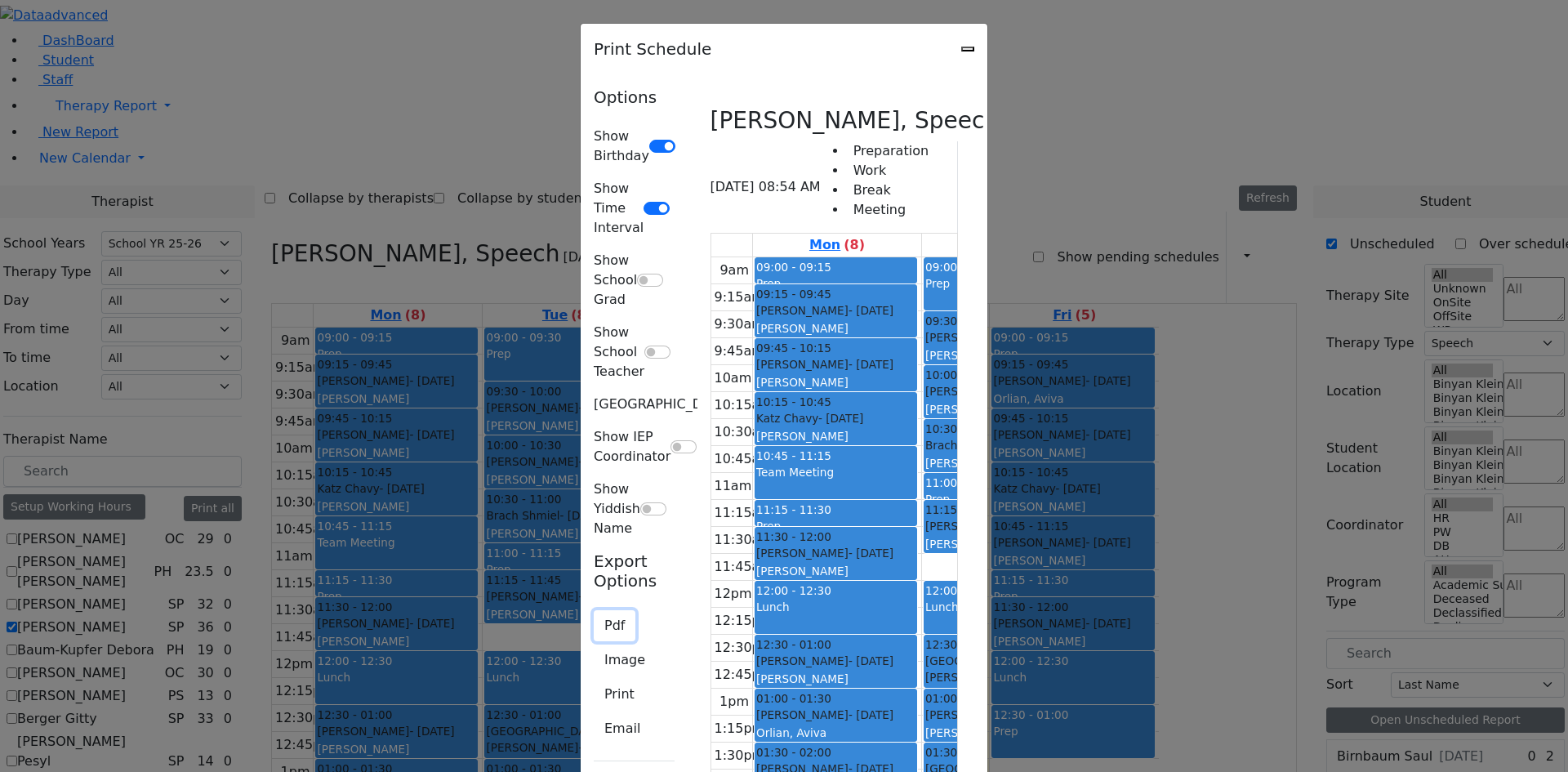
click at [594, 611] on button "Pdf" at bounding box center [614, 626] width 42 height 31
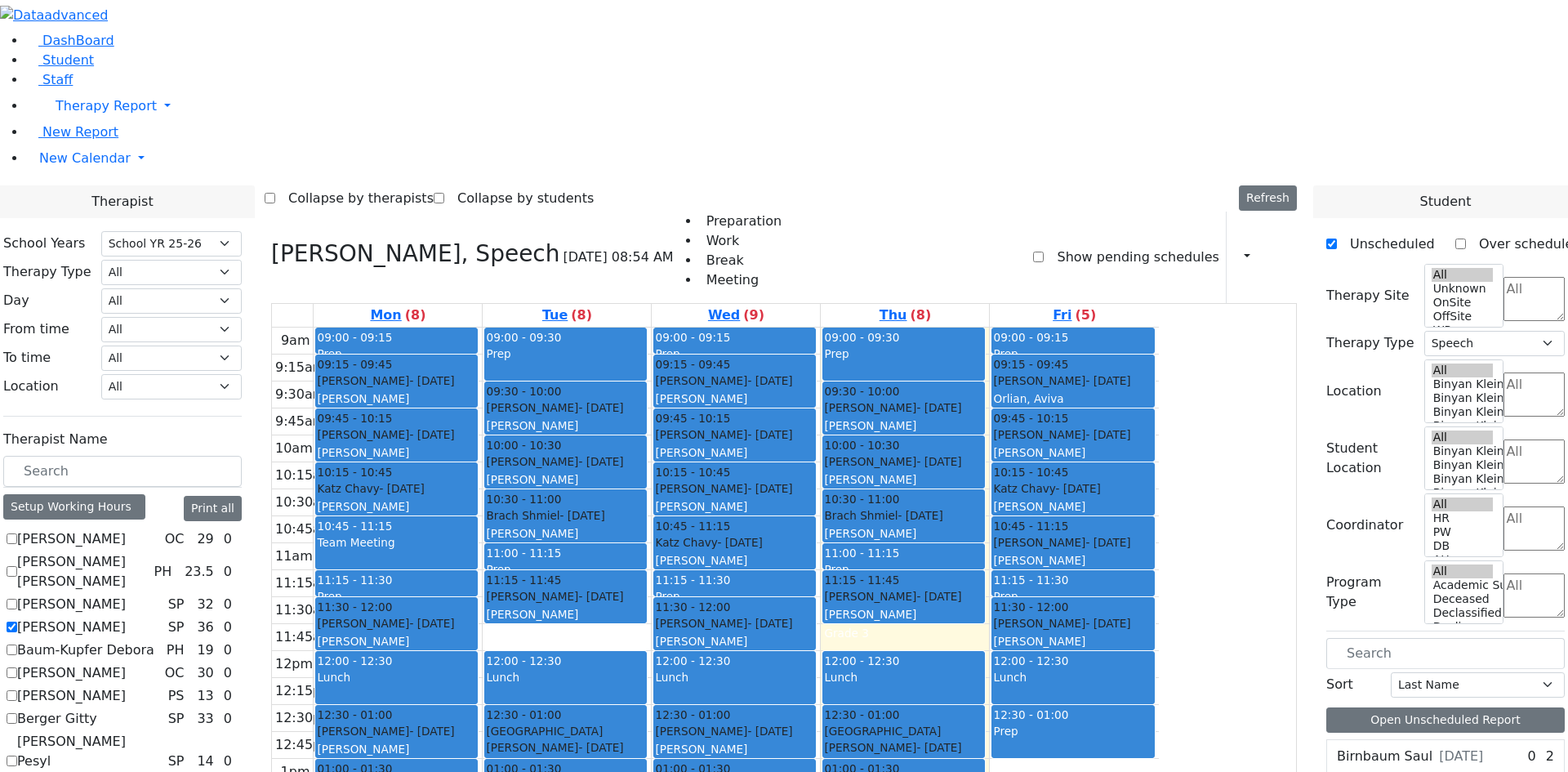
scroll to position [0, 0]
click at [126, 618] on label "[PERSON_NAME]" at bounding box center [71, 628] width 109 height 19
click at [17, 621] on input "[PERSON_NAME]" at bounding box center [12, 627] width 11 height 11
checkbox input "false"
select select
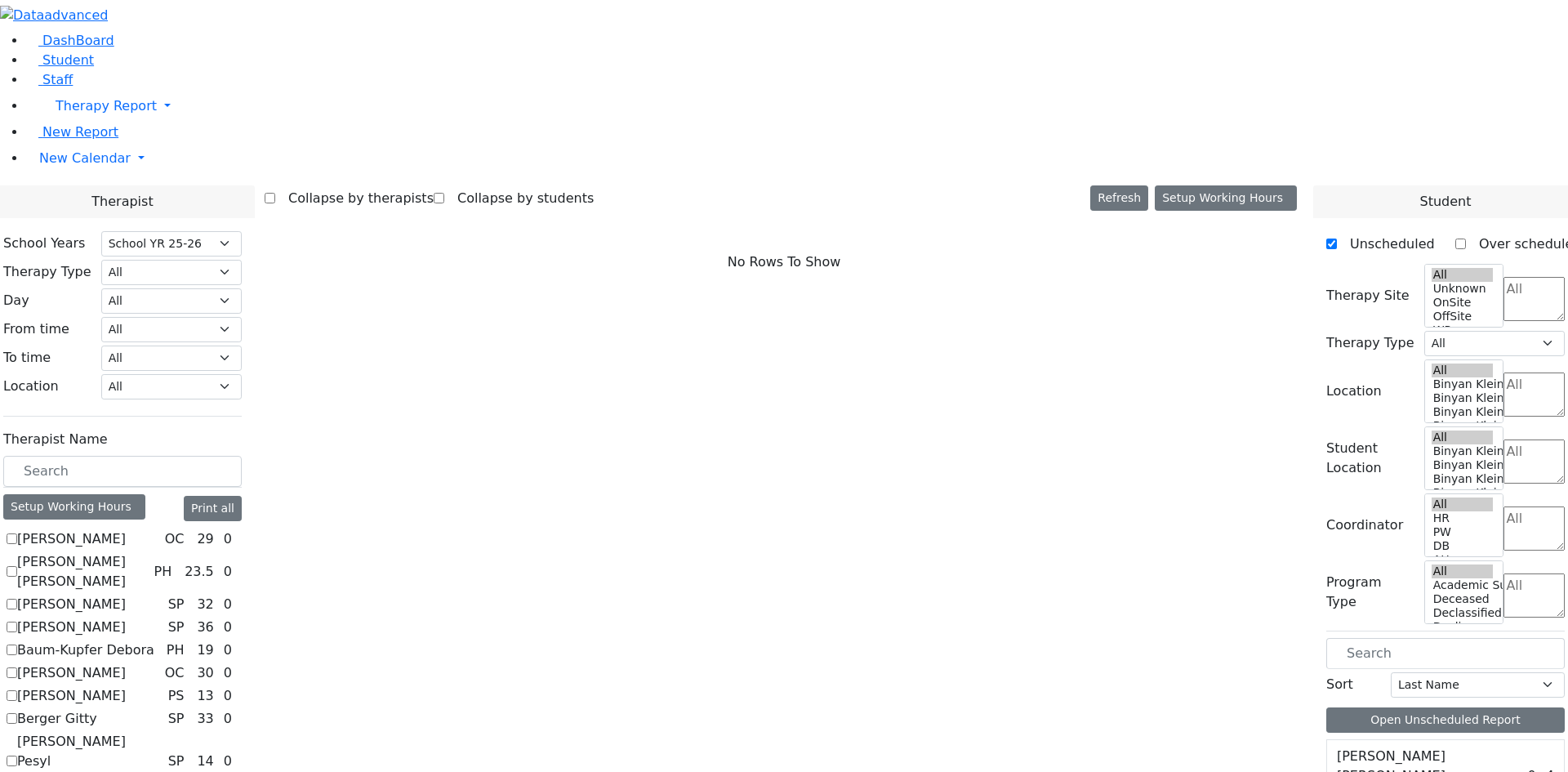
scroll to position [1389, 0]
checkbox input "true"
select select "3"
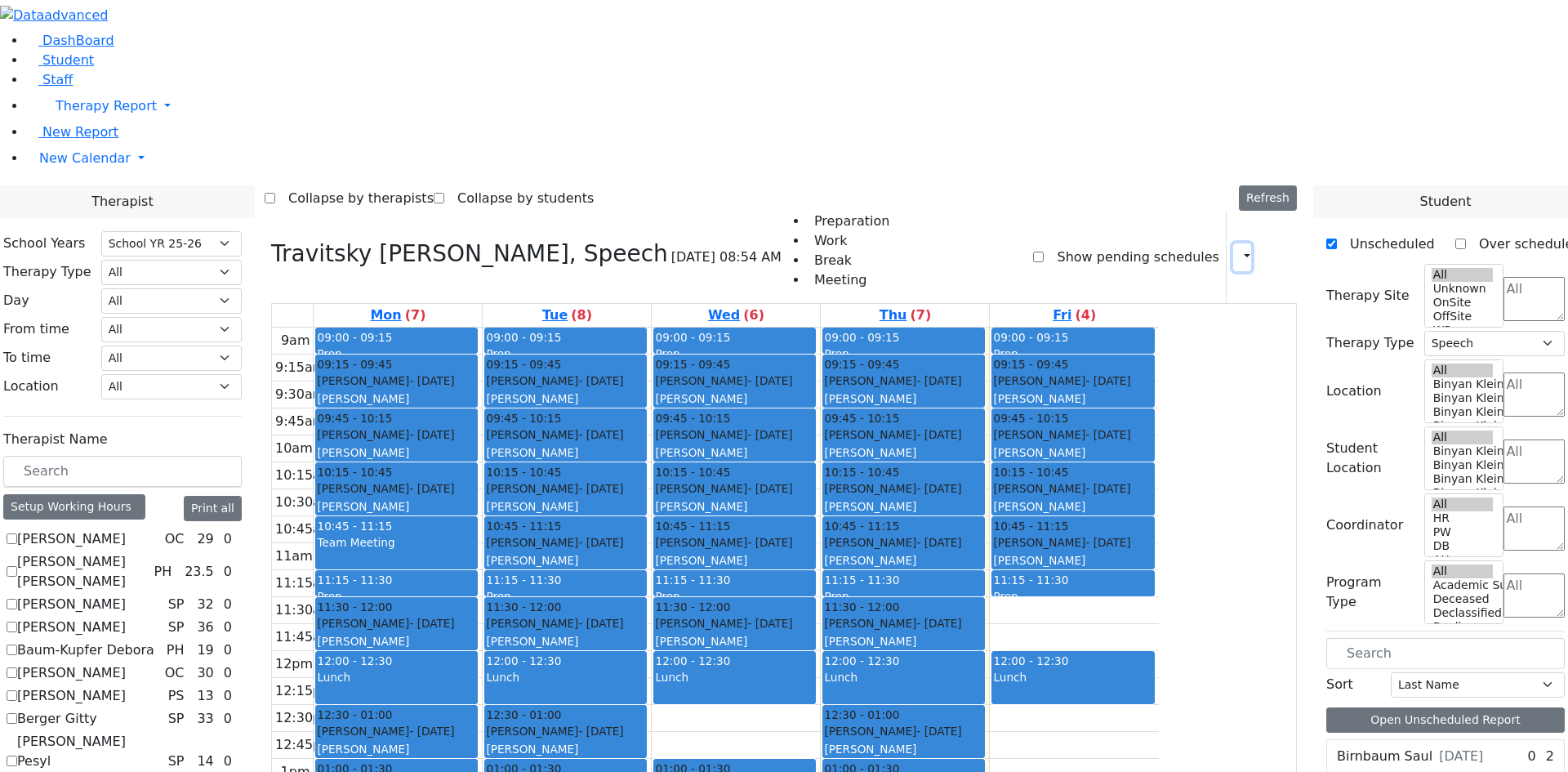
click at [1237, 249] on icon "button" at bounding box center [1237, 257] width 0 height 16
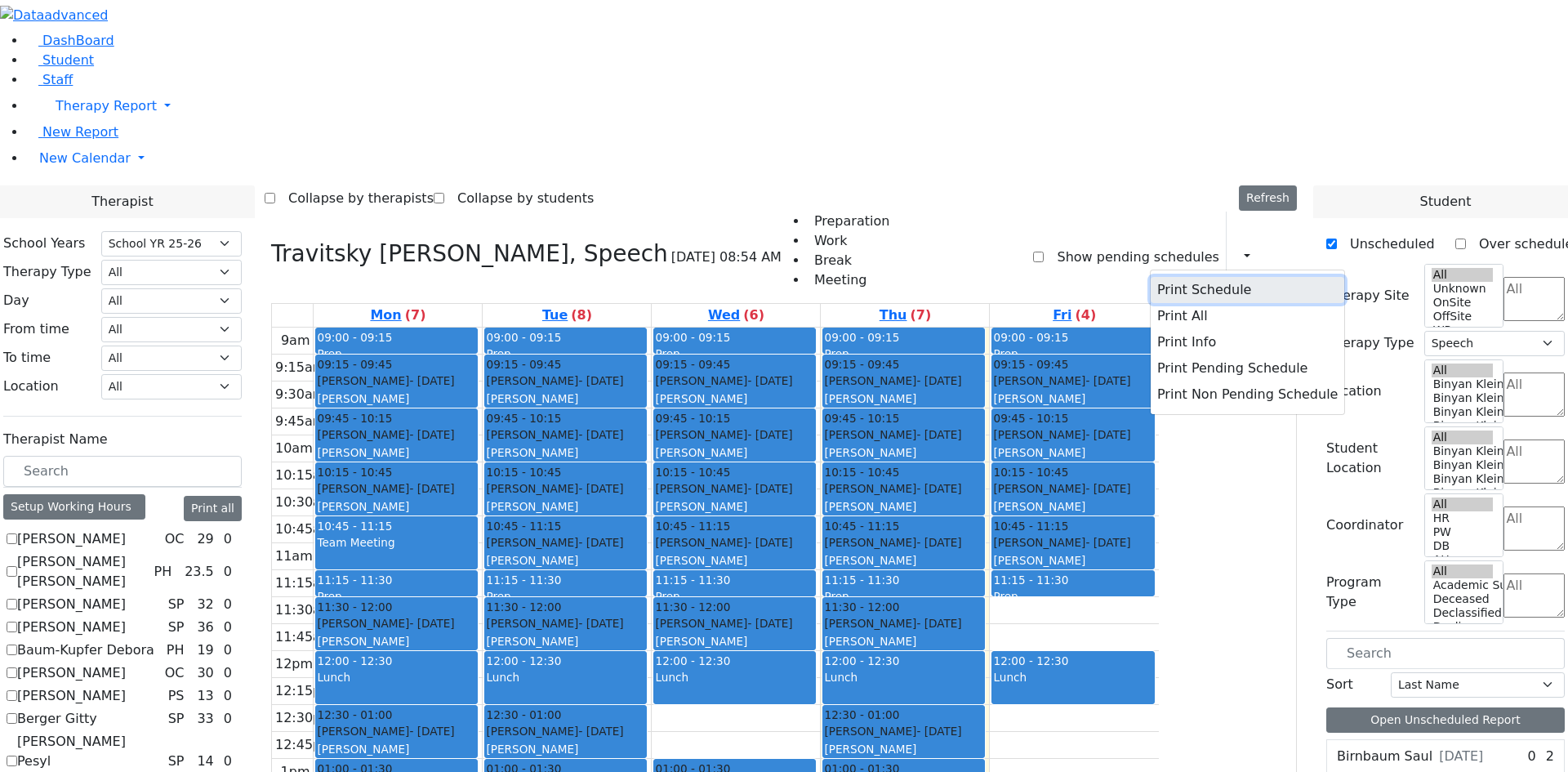
click at [1191, 277] on button "Print Schedule" at bounding box center [1247, 289] width 193 height 26
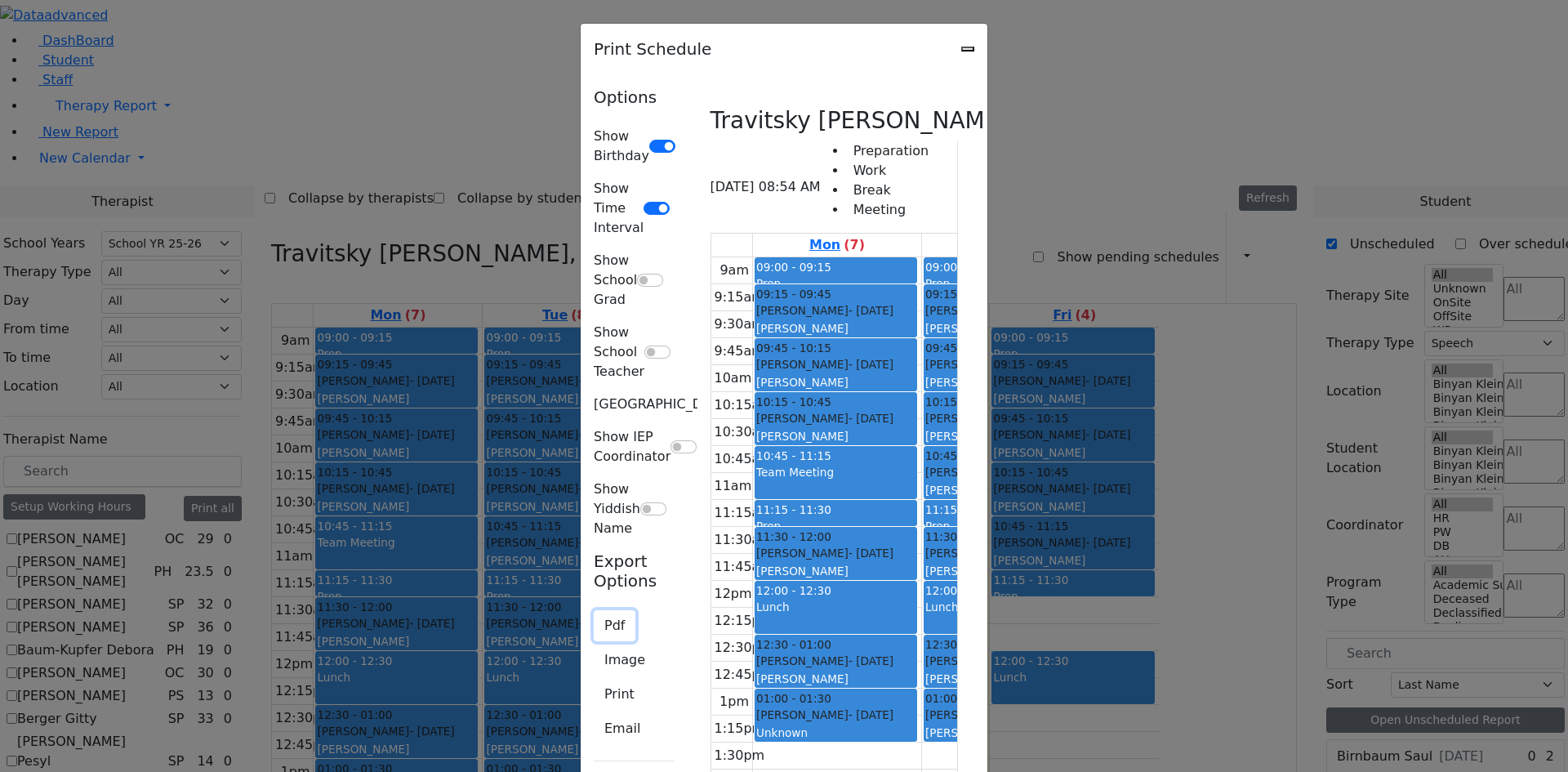
click at [594, 611] on button "Pdf" at bounding box center [614, 626] width 42 height 31
